Goal: Task Accomplishment & Management: Use online tool/utility

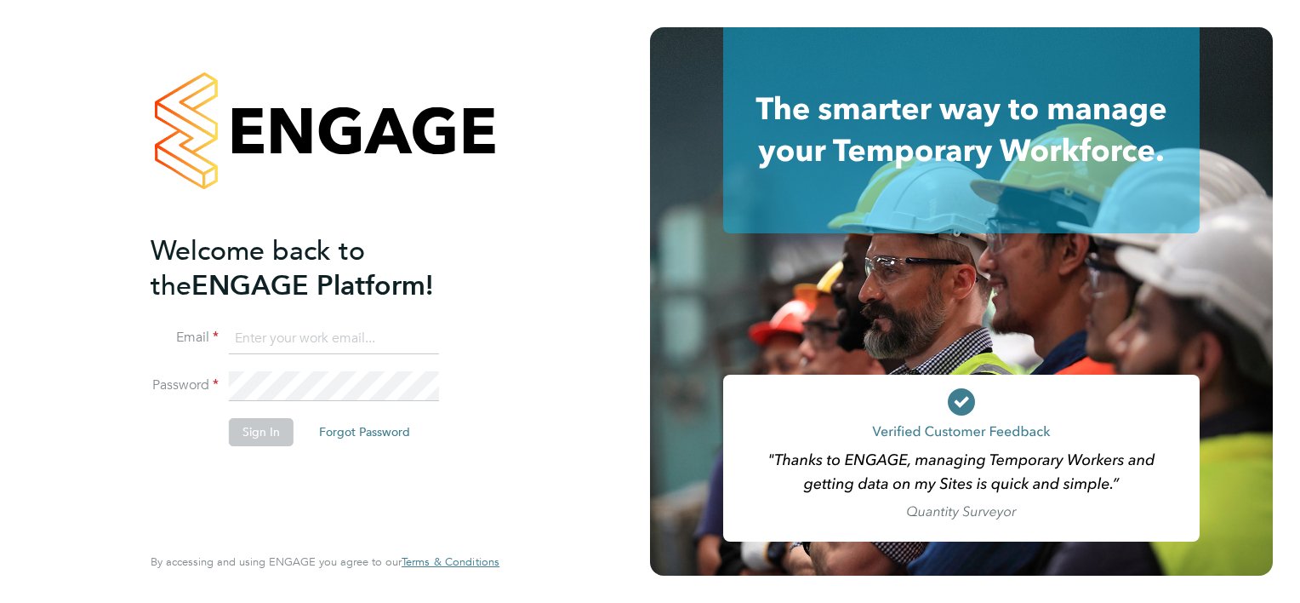
type input "[PERSON_NAME][EMAIL_ADDRESS][DOMAIN_NAME]"
click at [259, 435] on button "Sign In" at bounding box center [261, 431] width 65 height 27
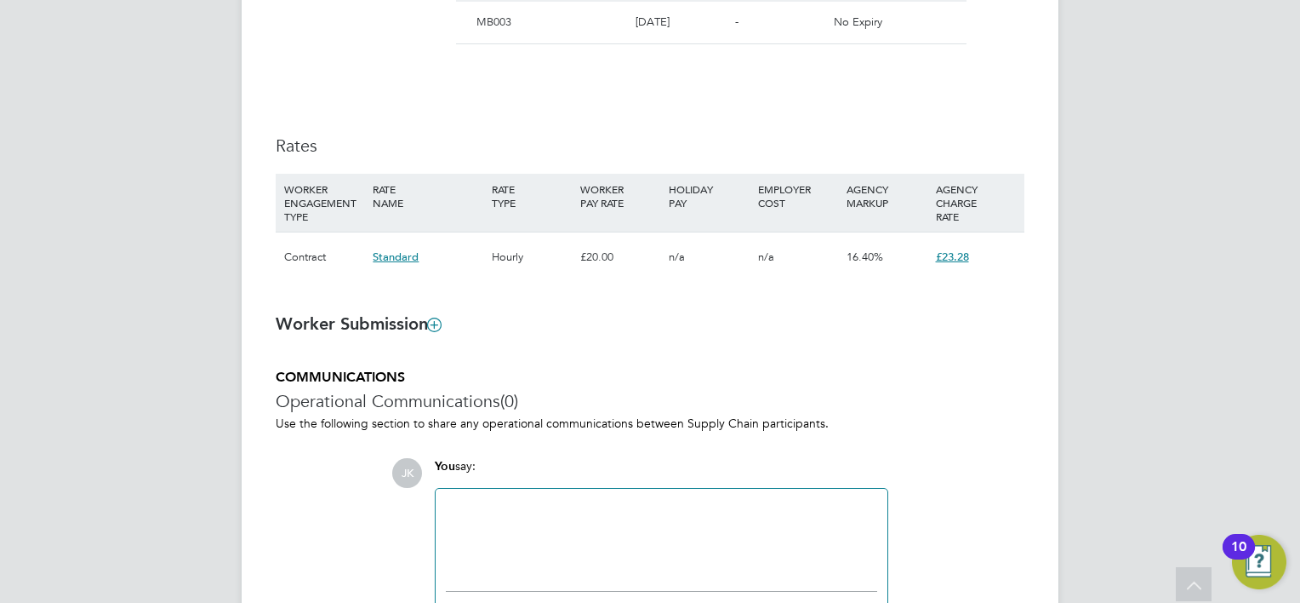
scroll to position [1106, 0]
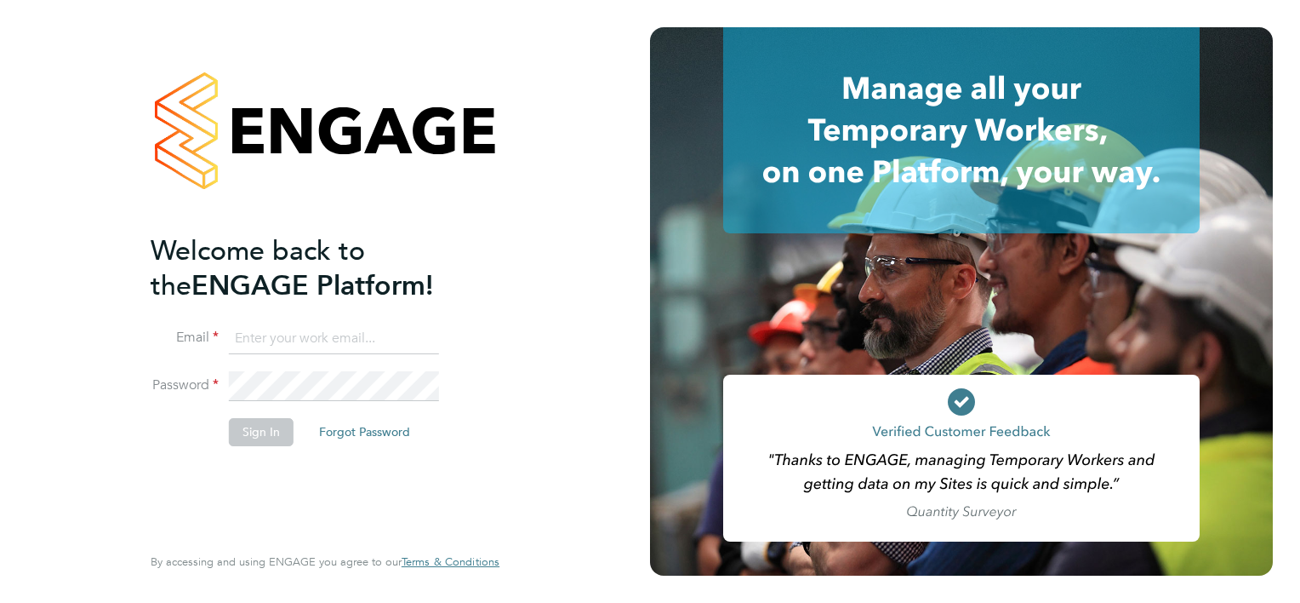
type input "[PERSON_NAME][EMAIL_ADDRESS][DOMAIN_NAME]"
click at [259, 428] on button "Sign In" at bounding box center [261, 431] width 65 height 27
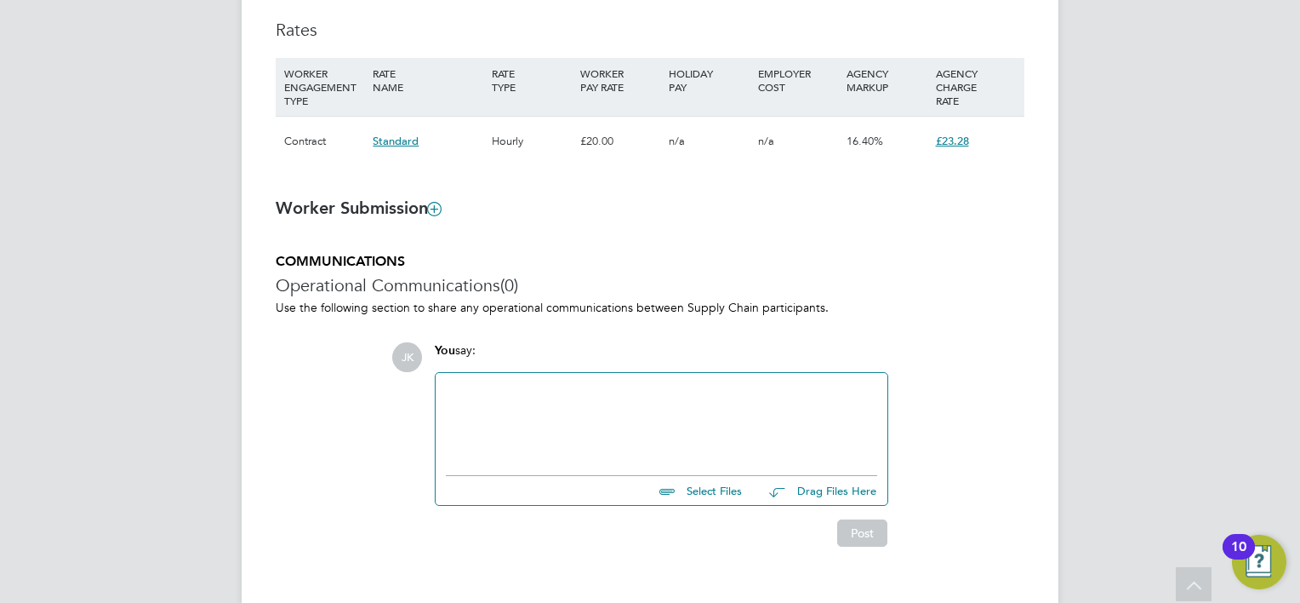
scroll to position [1250, 0]
